Goal: Transaction & Acquisition: Purchase product/service

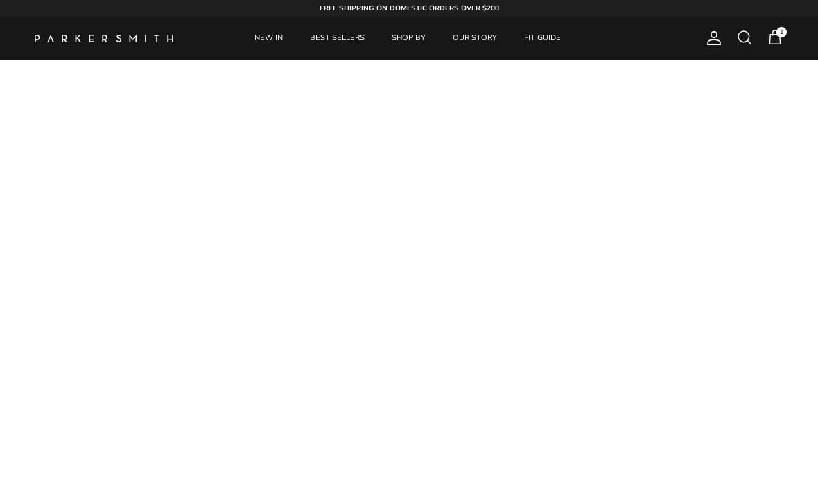
click at [276, 42] on link "NEW IN" at bounding box center [268, 38] width 53 height 42
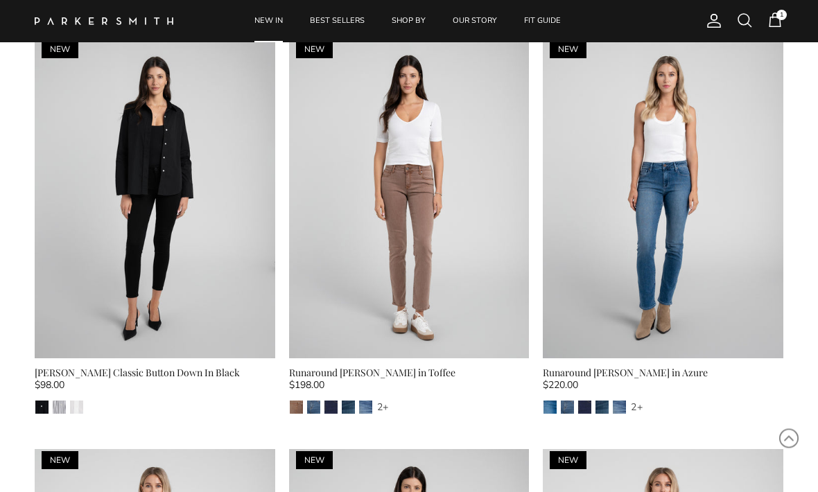
scroll to position [906, 0]
click at [448, 239] on img at bounding box center [409, 198] width 241 height 320
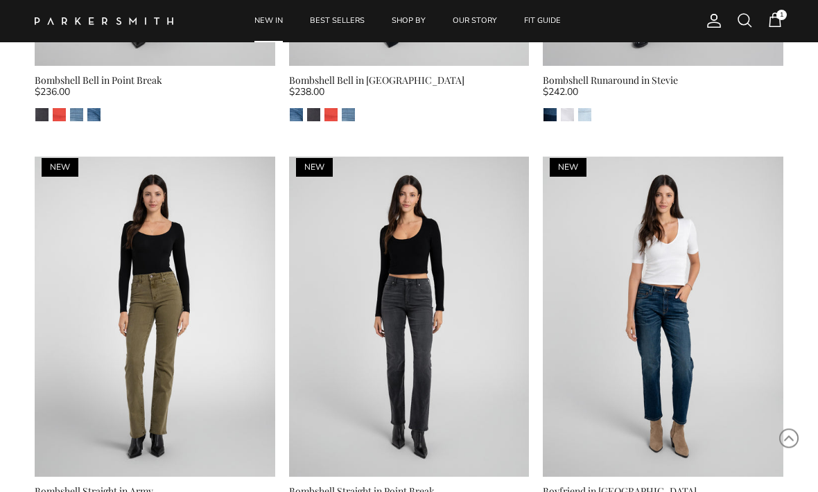
scroll to position [2432, 0]
click at [202, 328] on img at bounding box center [155, 317] width 241 height 320
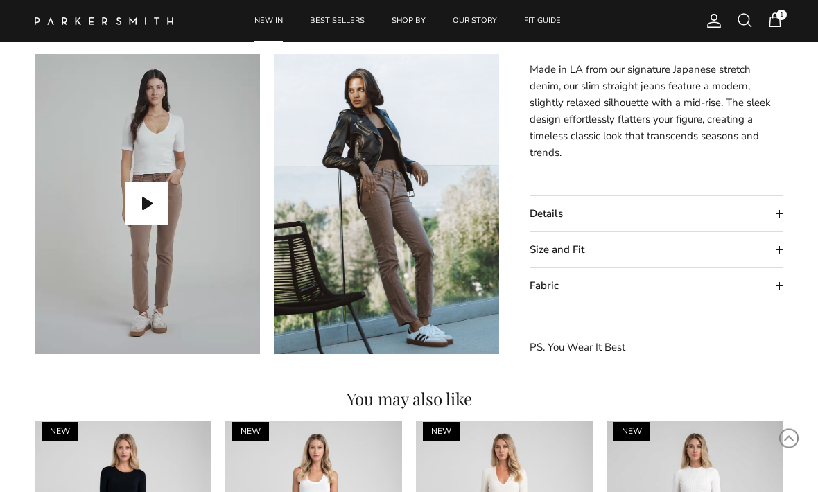
scroll to position [1008, 0]
click at [782, 208] on summary "Details" at bounding box center [657, 213] width 254 height 35
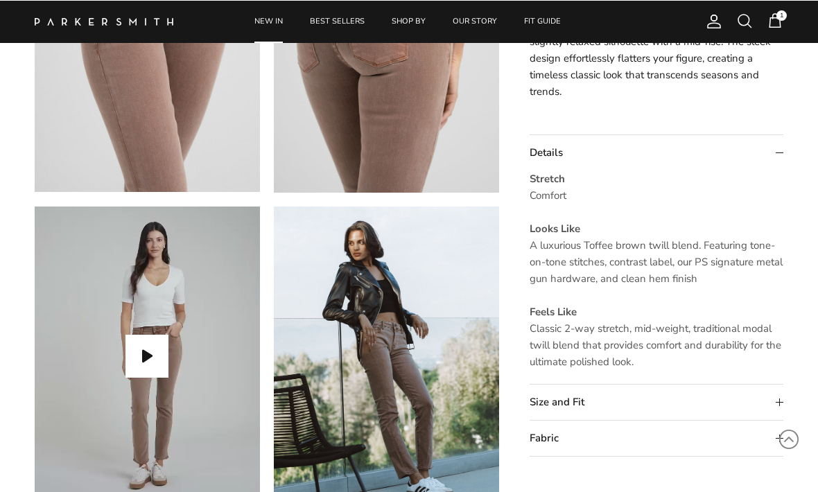
scroll to position [855, 0]
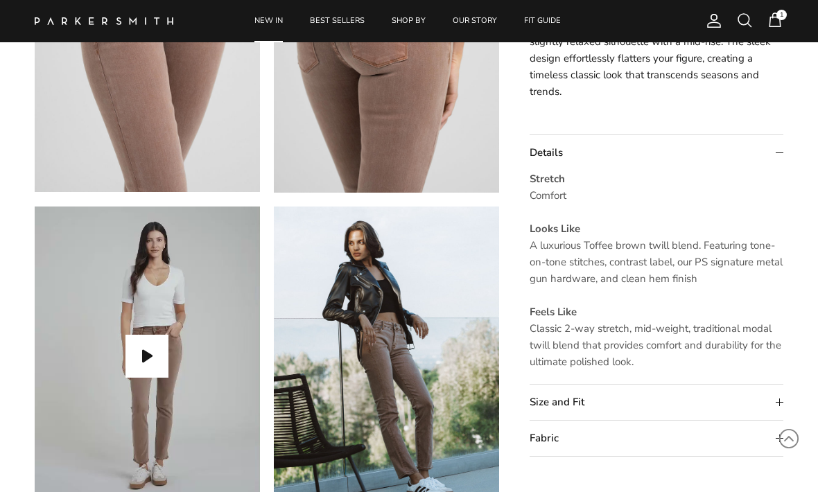
click at [686, 388] on summary "Size and Fit" at bounding box center [657, 402] width 254 height 35
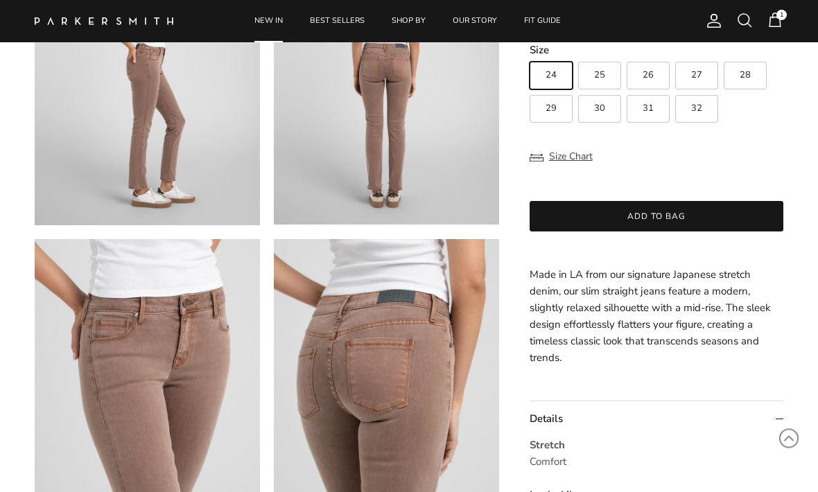
scroll to position [477, 0]
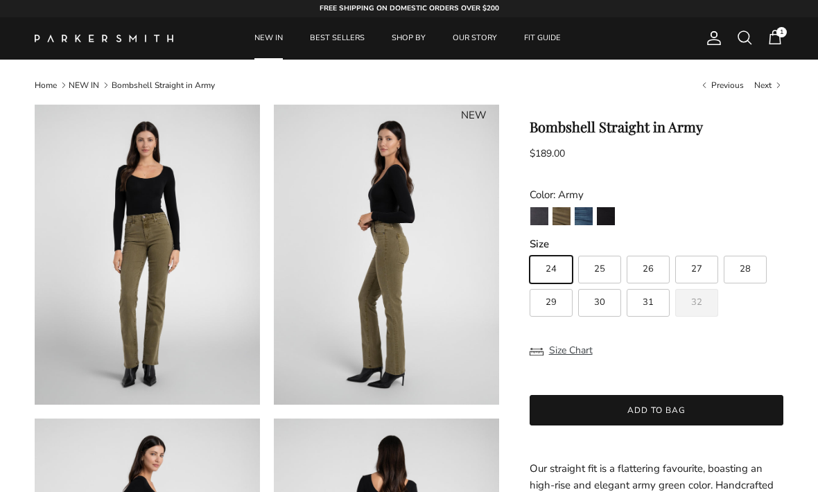
click at [562, 221] on img "Army" at bounding box center [562, 216] width 18 height 18
click at [779, 43] on span "1" at bounding box center [775, 37] width 17 height 17
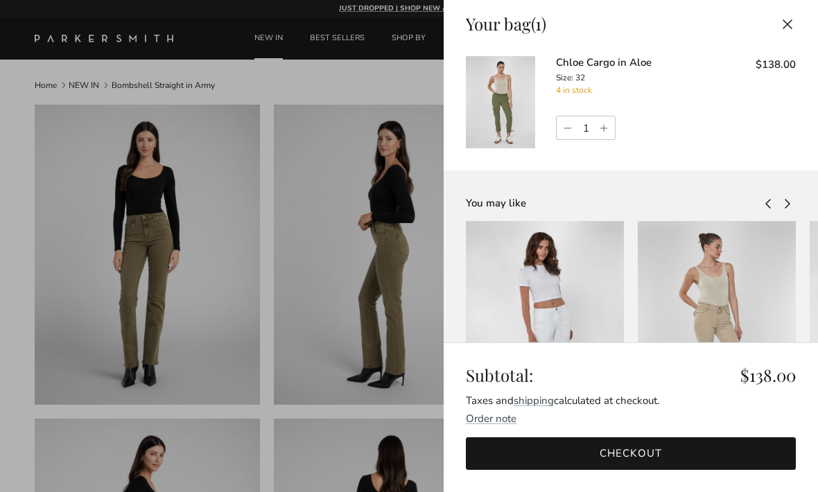
click at [486, 108] on img at bounding box center [500, 102] width 69 height 92
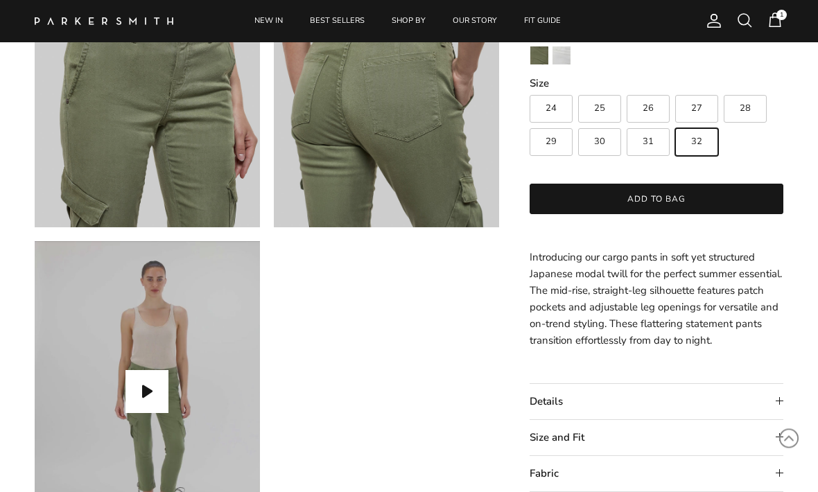
scroll to position [820, 0]
click at [630, 438] on summary "Size and Fit" at bounding box center [657, 437] width 254 height 35
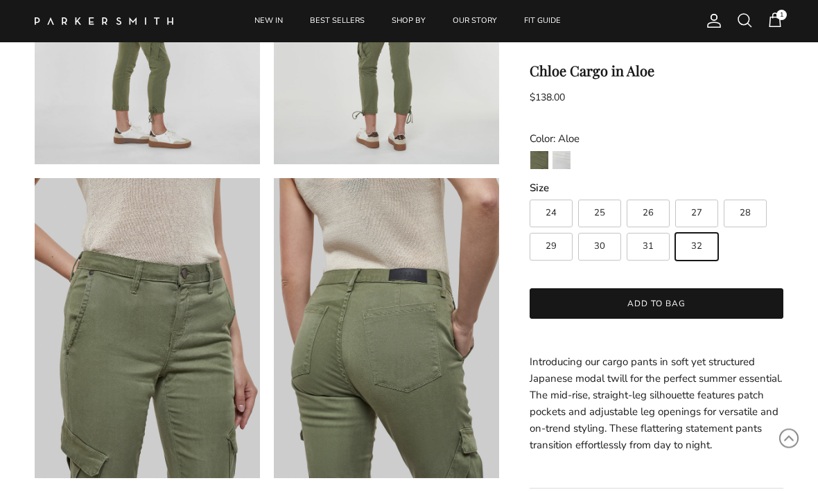
scroll to position [560, 0]
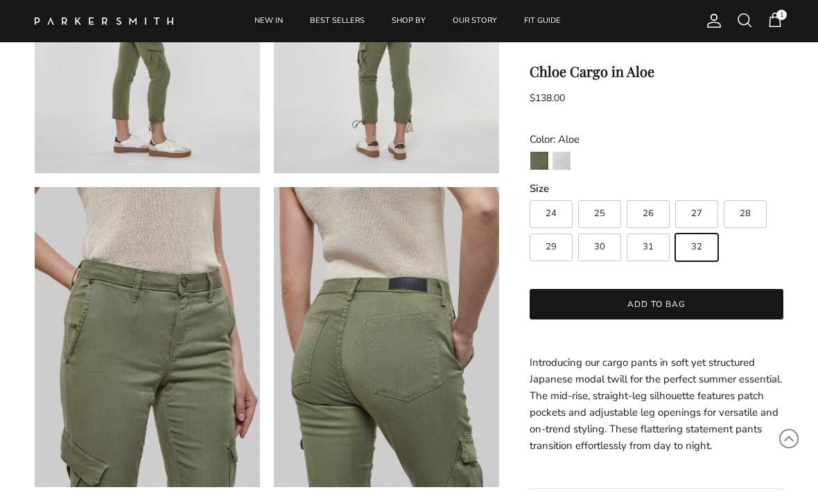
click at [570, 159] on img "Blanc" at bounding box center [562, 161] width 18 height 18
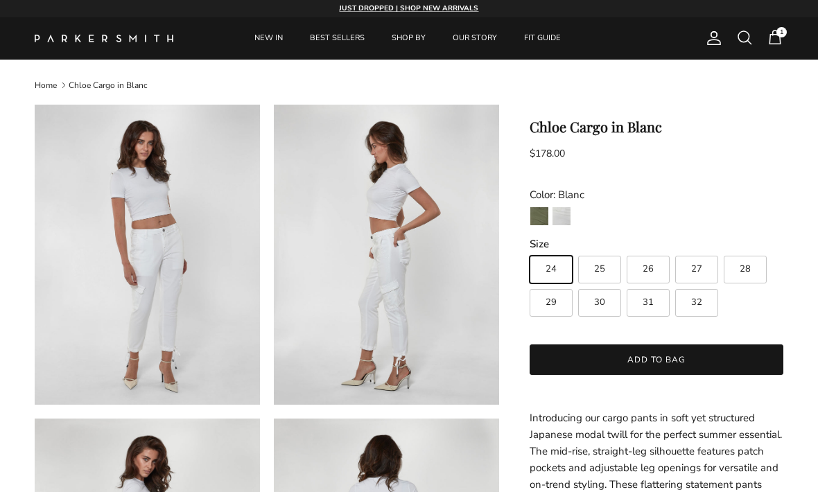
click at [540, 213] on img "Aloe" at bounding box center [539, 216] width 18 height 18
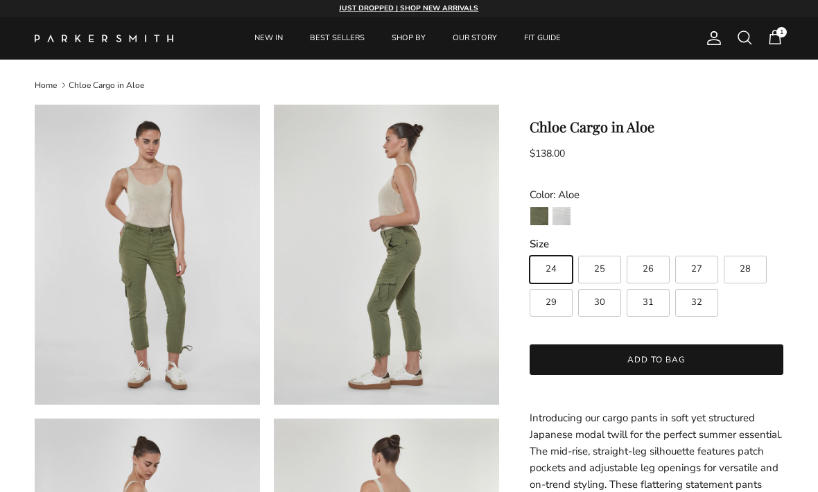
click at [780, 40] on span "1" at bounding box center [775, 37] width 17 height 17
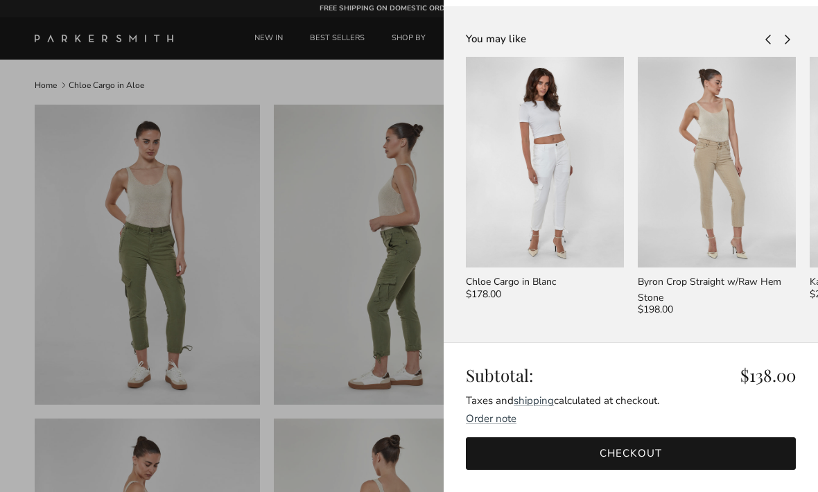
scroll to position [189, 0]
click at [619, 438] on link "Checkout" at bounding box center [631, 454] width 330 height 33
